Goal: Information Seeking & Learning: Find specific page/section

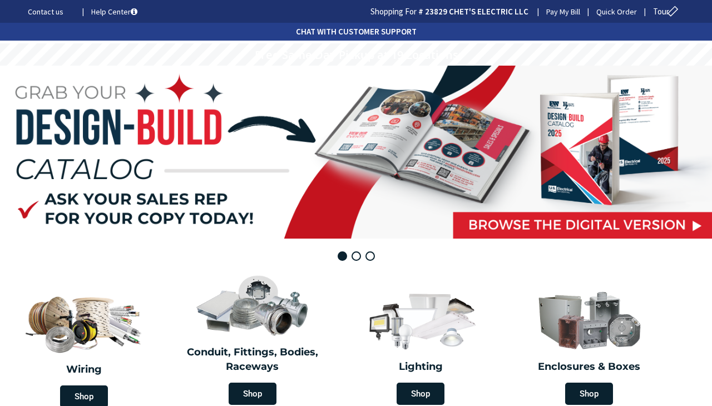
type input "Boston Post Rd, [GEOGRAPHIC_DATA], [GEOGRAPHIC_DATA]"
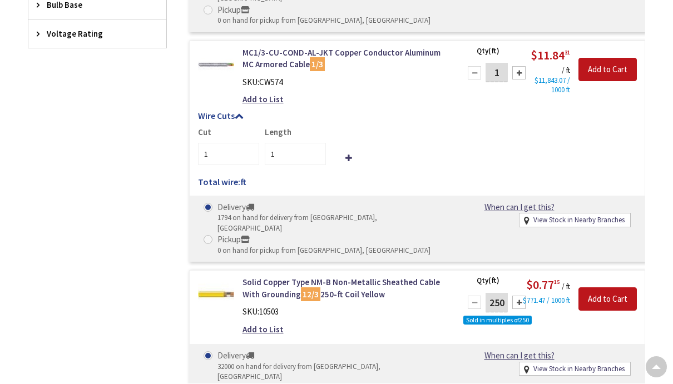
scroll to position [648, 0]
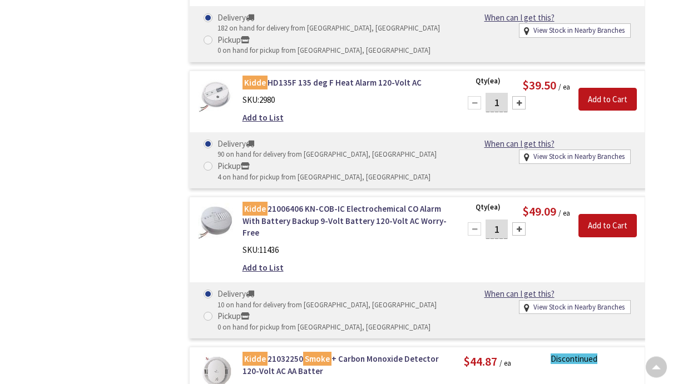
scroll to position [1082, 0]
